Goal: Navigation & Orientation: Find specific page/section

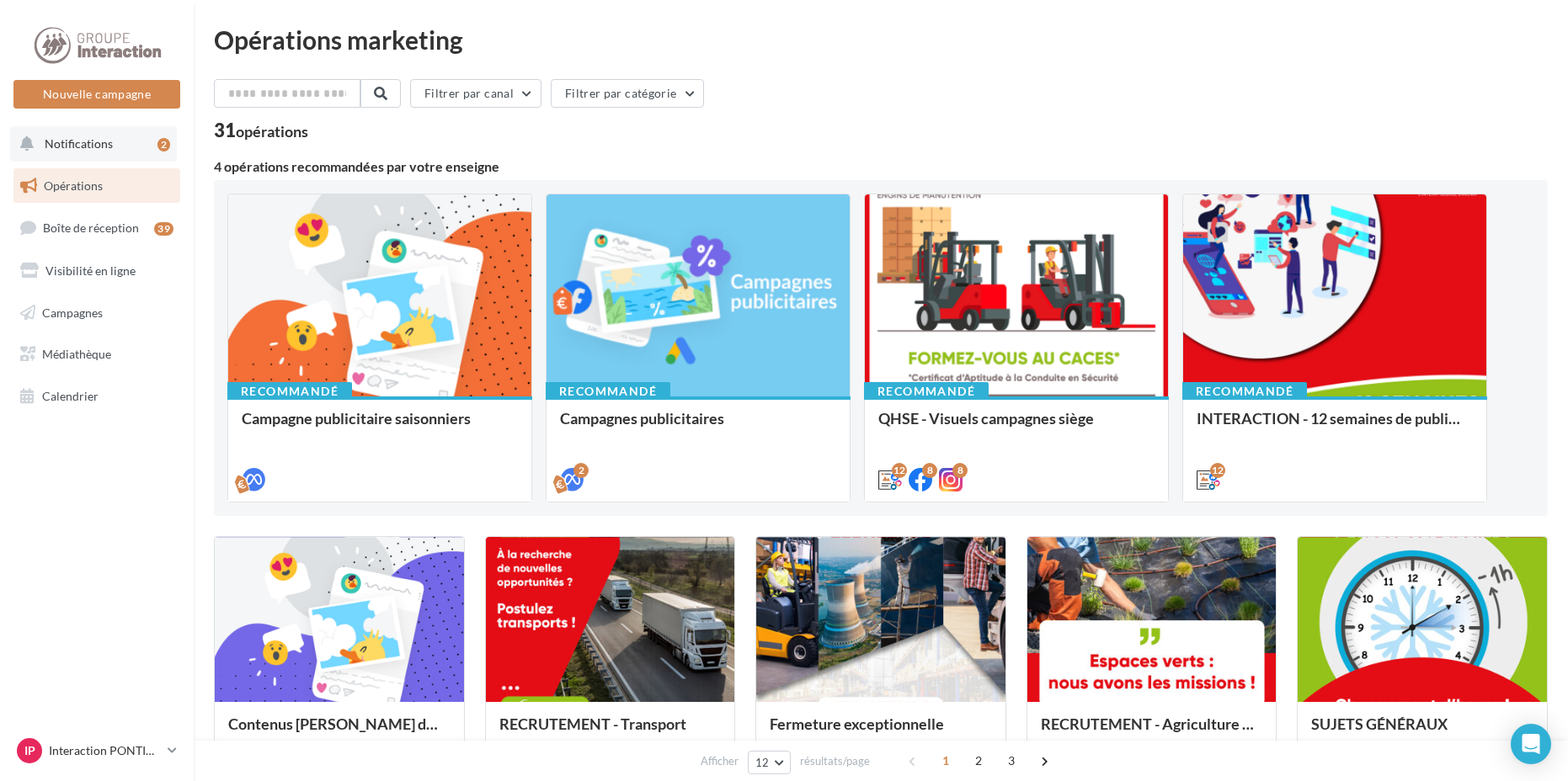
click at [86, 149] on span "Notifications" at bounding box center [79, 143] width 68 height 14
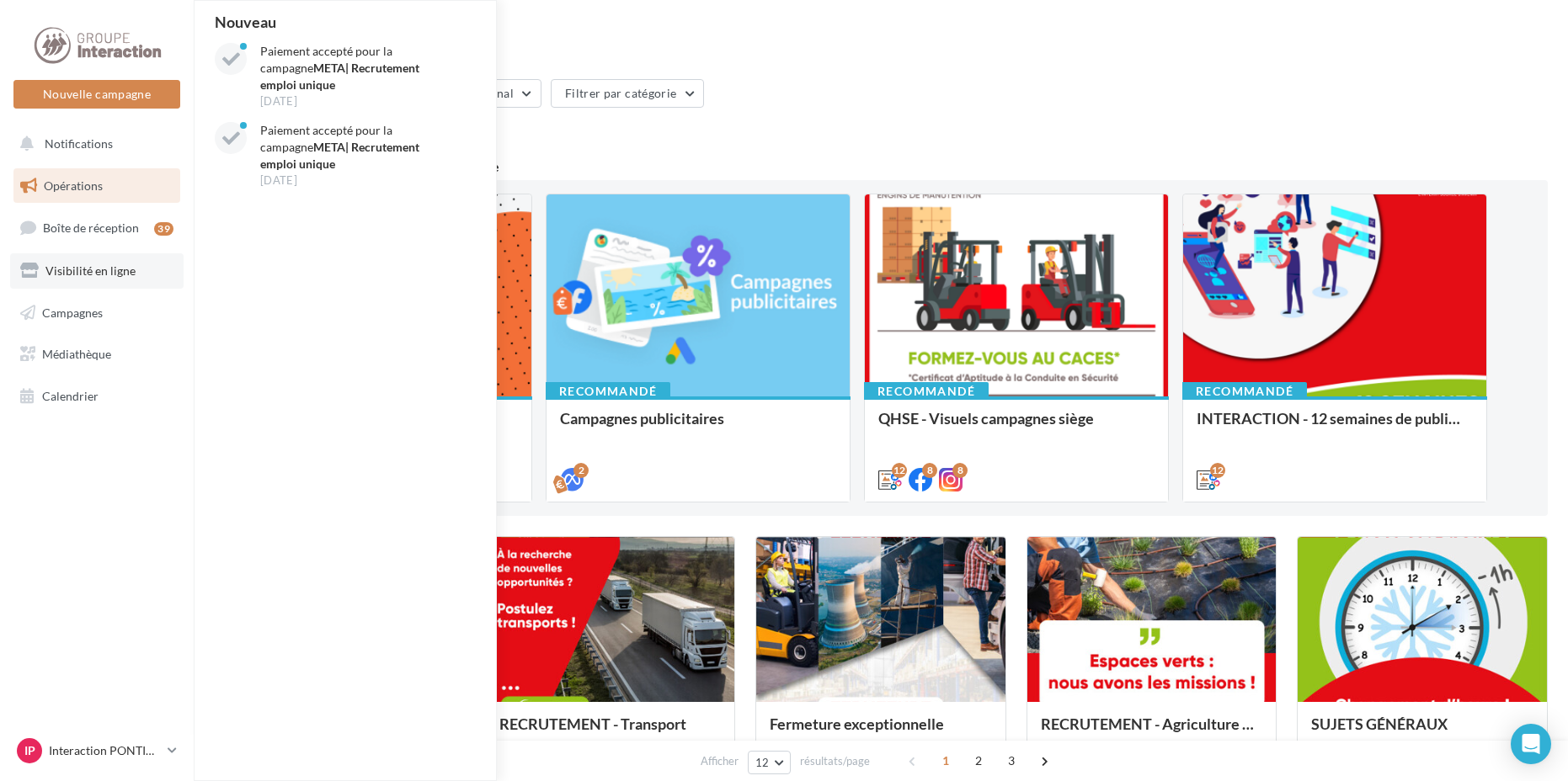
click at [86, 281] on link "Visibilité en ligne" at bounding box center [97, 271] width 174 height 35
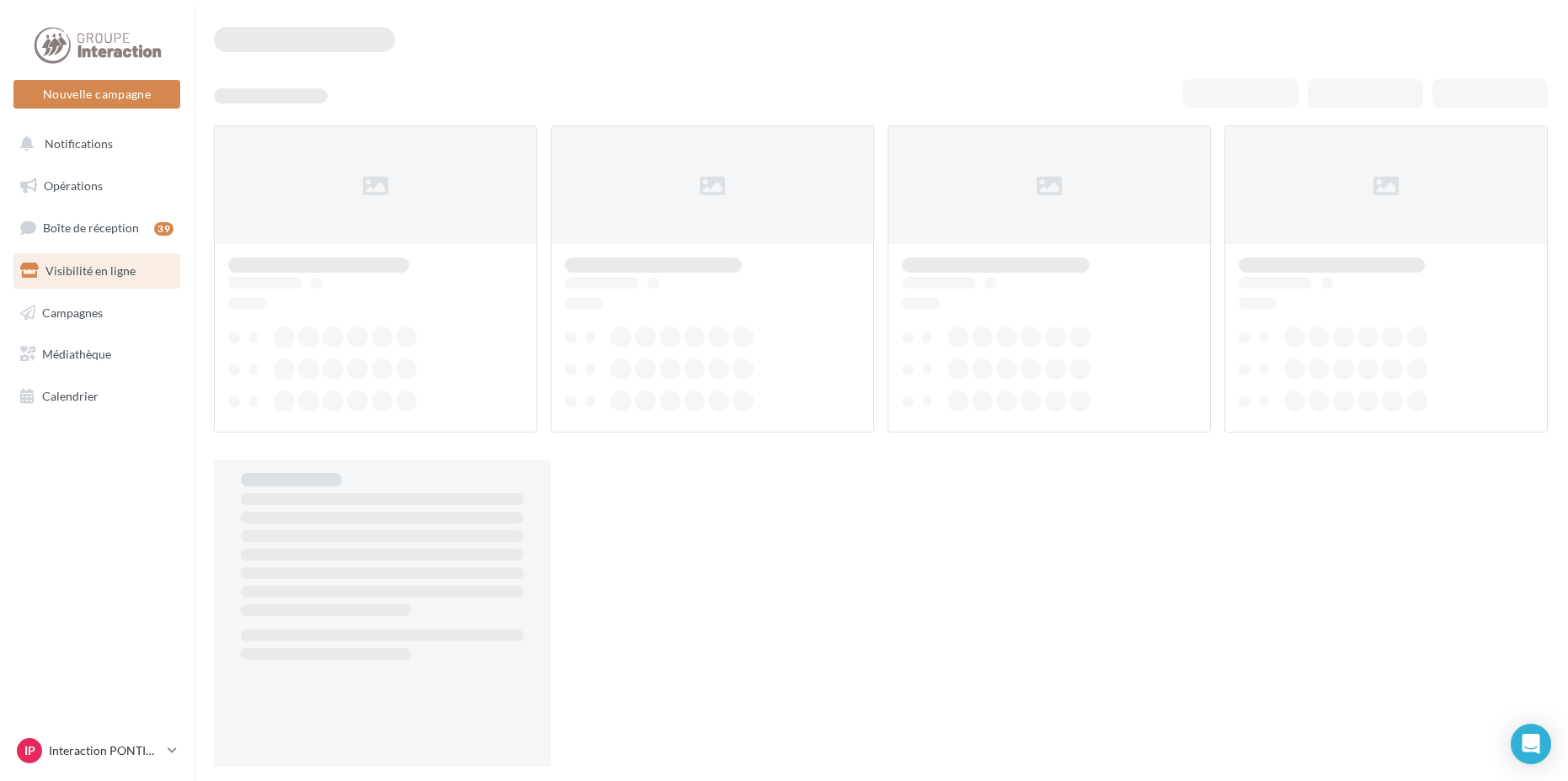
click at [86, 310] on span "Campagnes" at bounding box center [72, 312] width 61 height 14
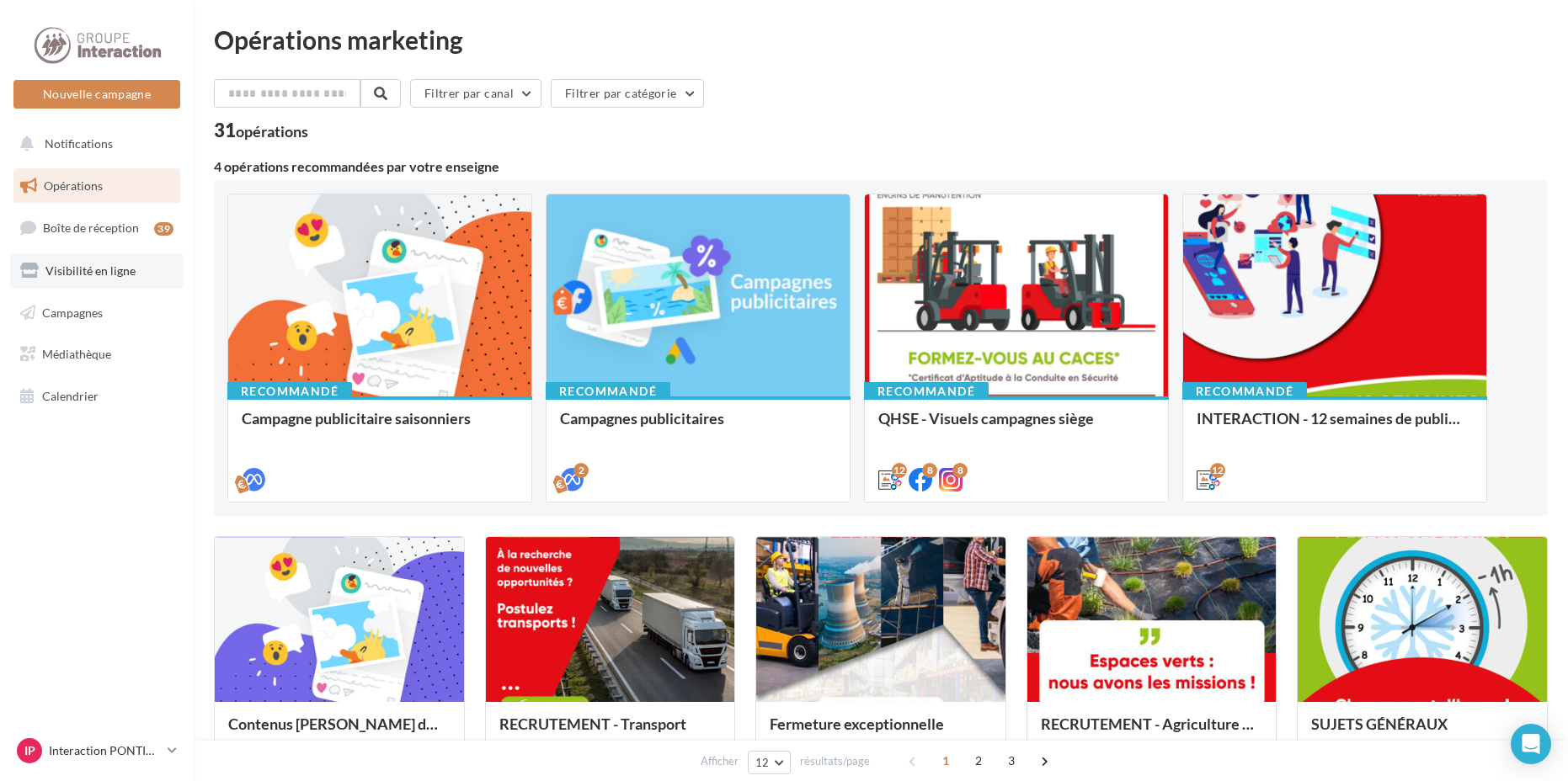
click at [98, 280] on link "Visibilité en ligne" at bounding box center [97, 271] width 174 height 35
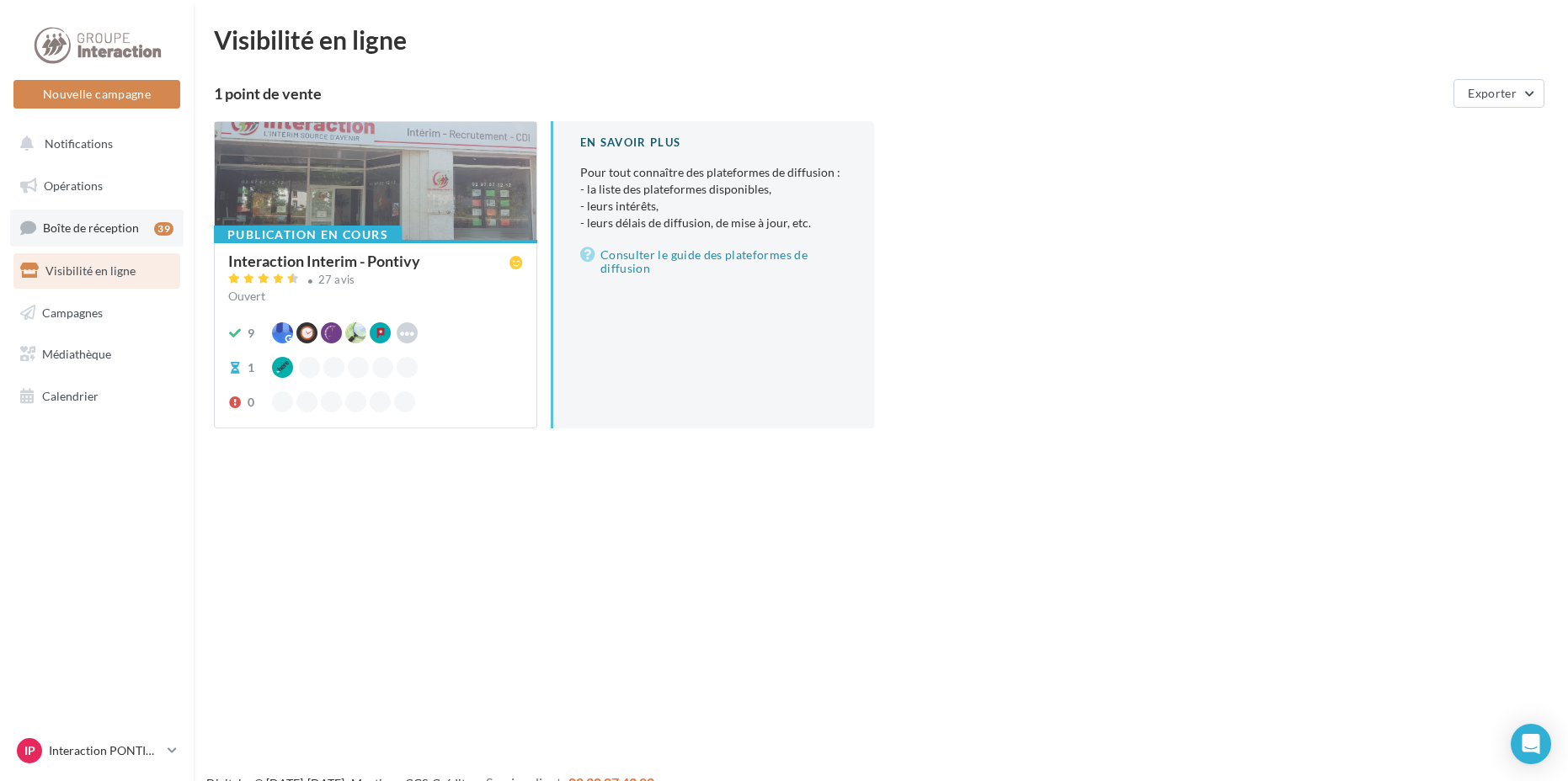
click at [127, 233] on span "Boîte de réception" at bounding box center [90, 227] width 96 height 14
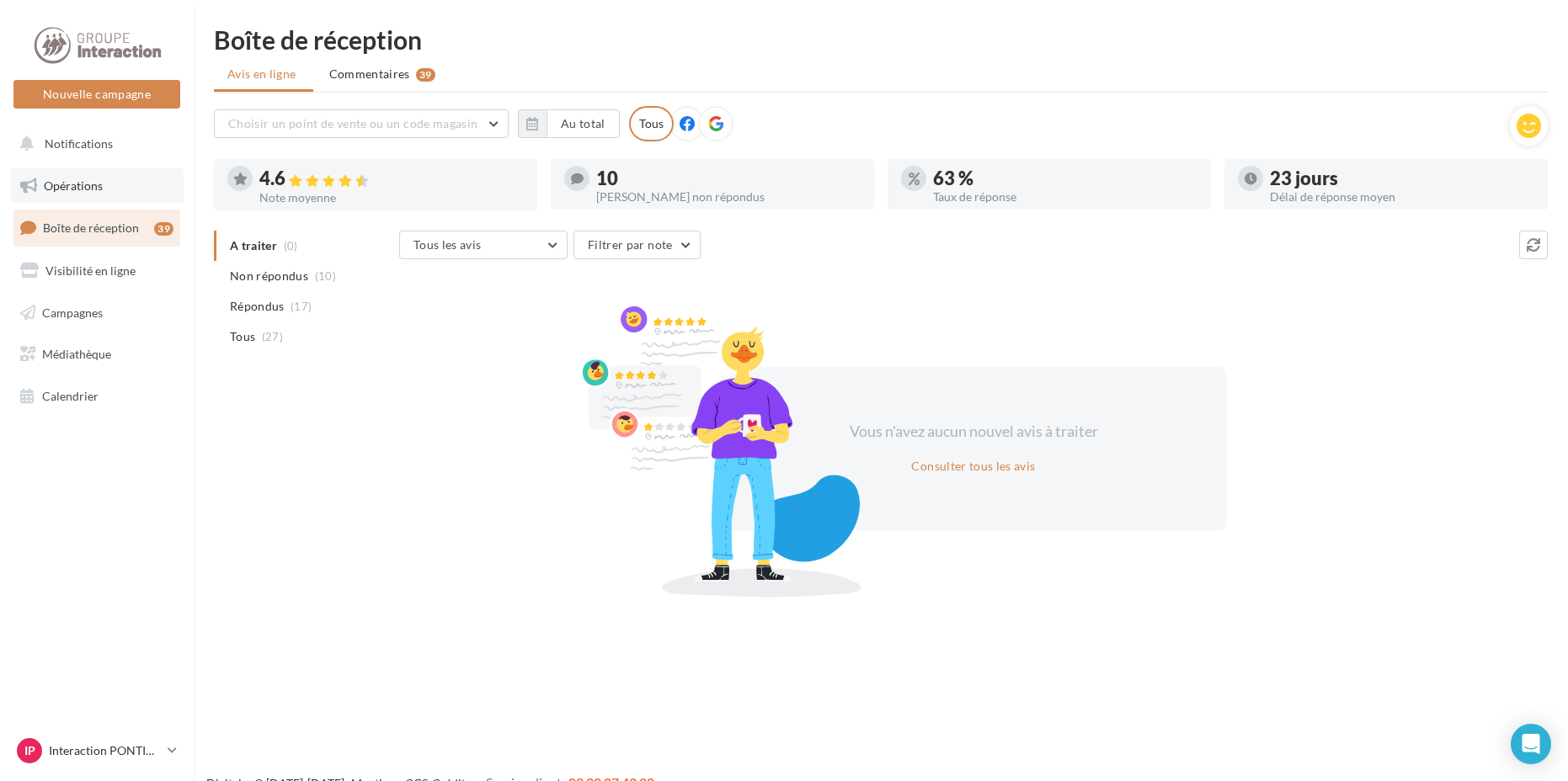
click at [84, 183] on span "Opérations" at bounding box center [73, 185] width 59 height 14
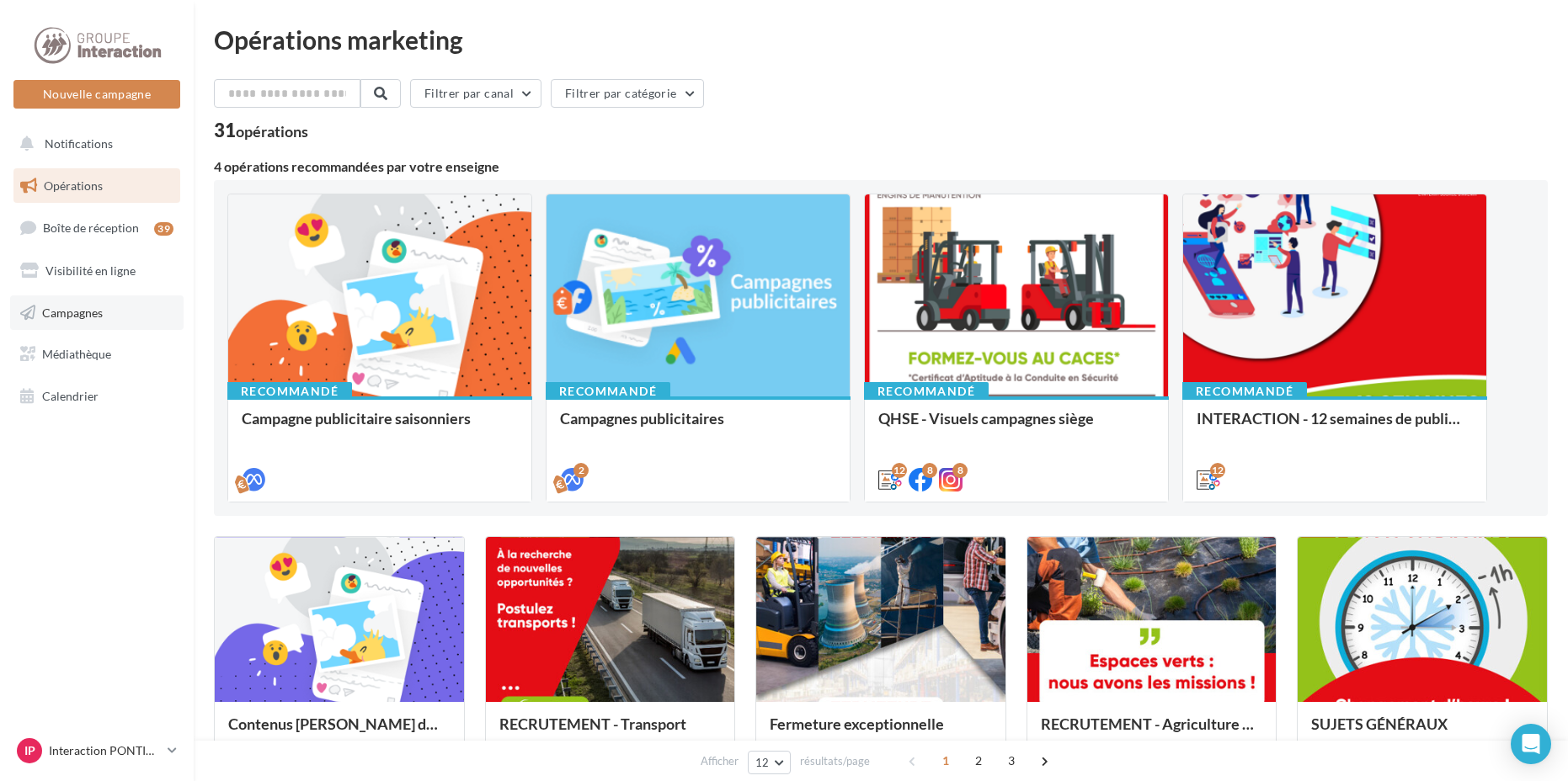
click at [68, 309] on span "Campagnes" at bounding box center [72, 312] width 61 height 14
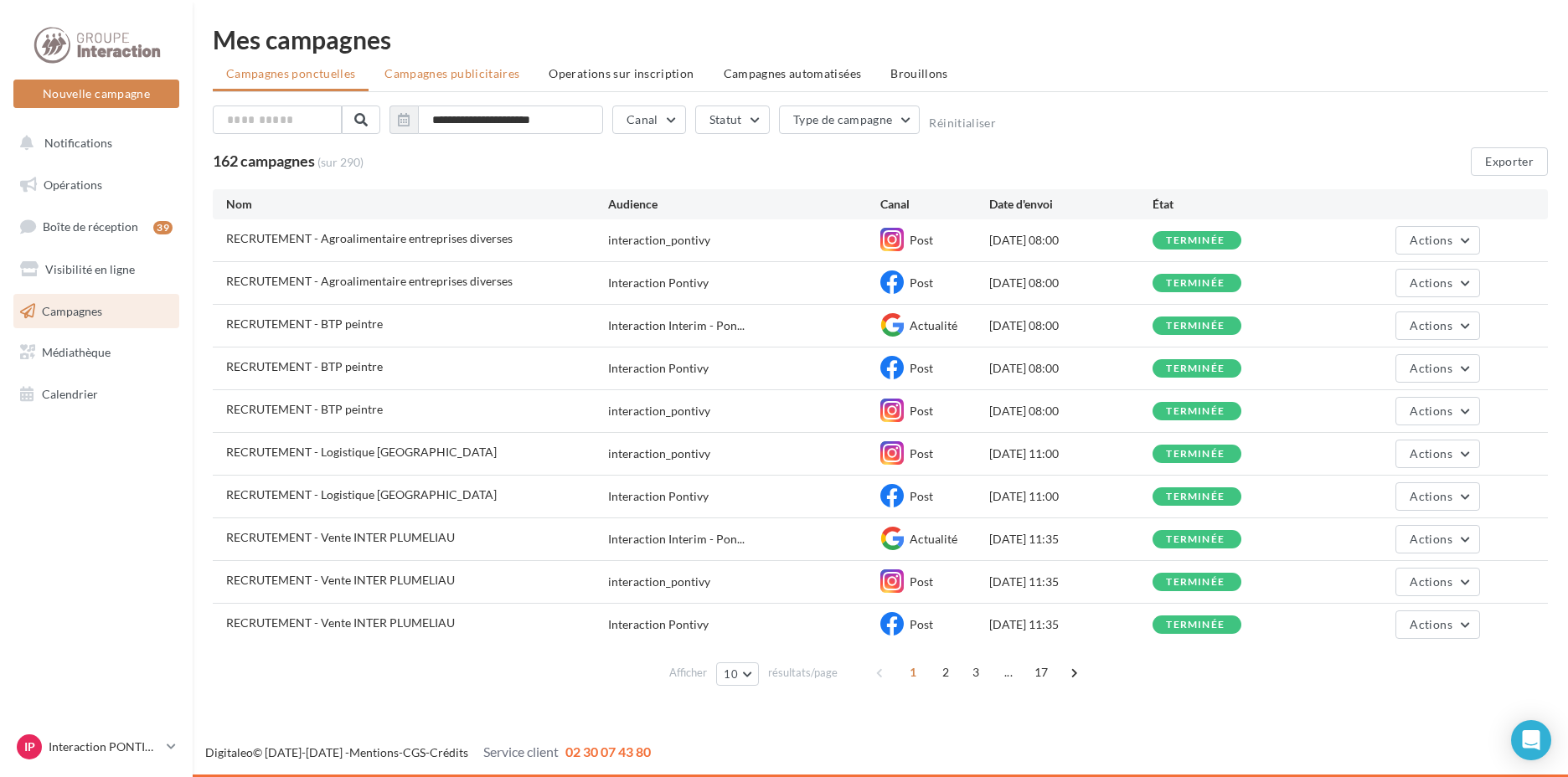
click at [460, 72] on span "Campagnes publicitaires" at bounding box center [452, 73] width 135 height 14
